Goal: Information Seeking & Learning: Learn about a topic

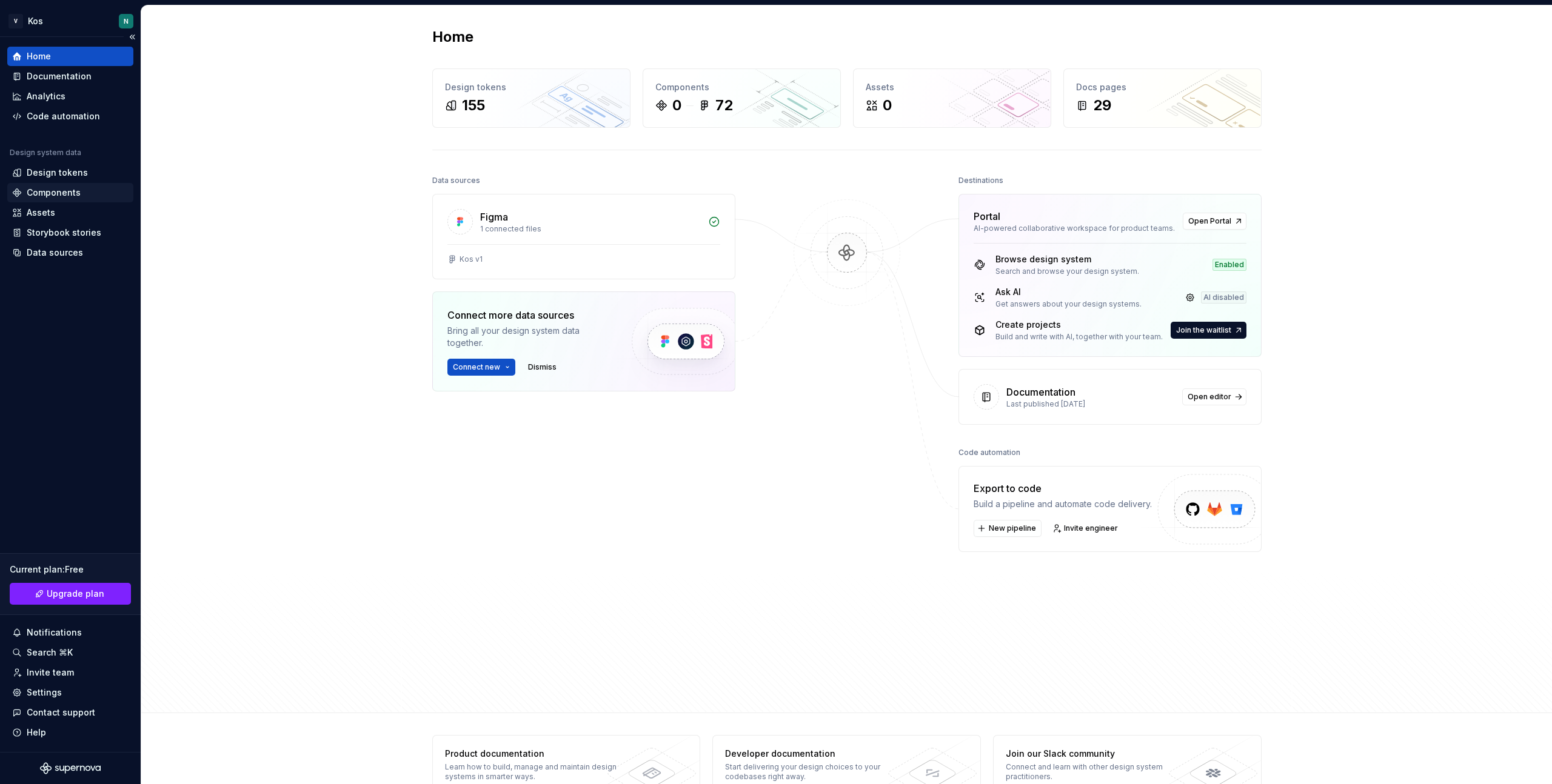
scroll to position [30, 0]
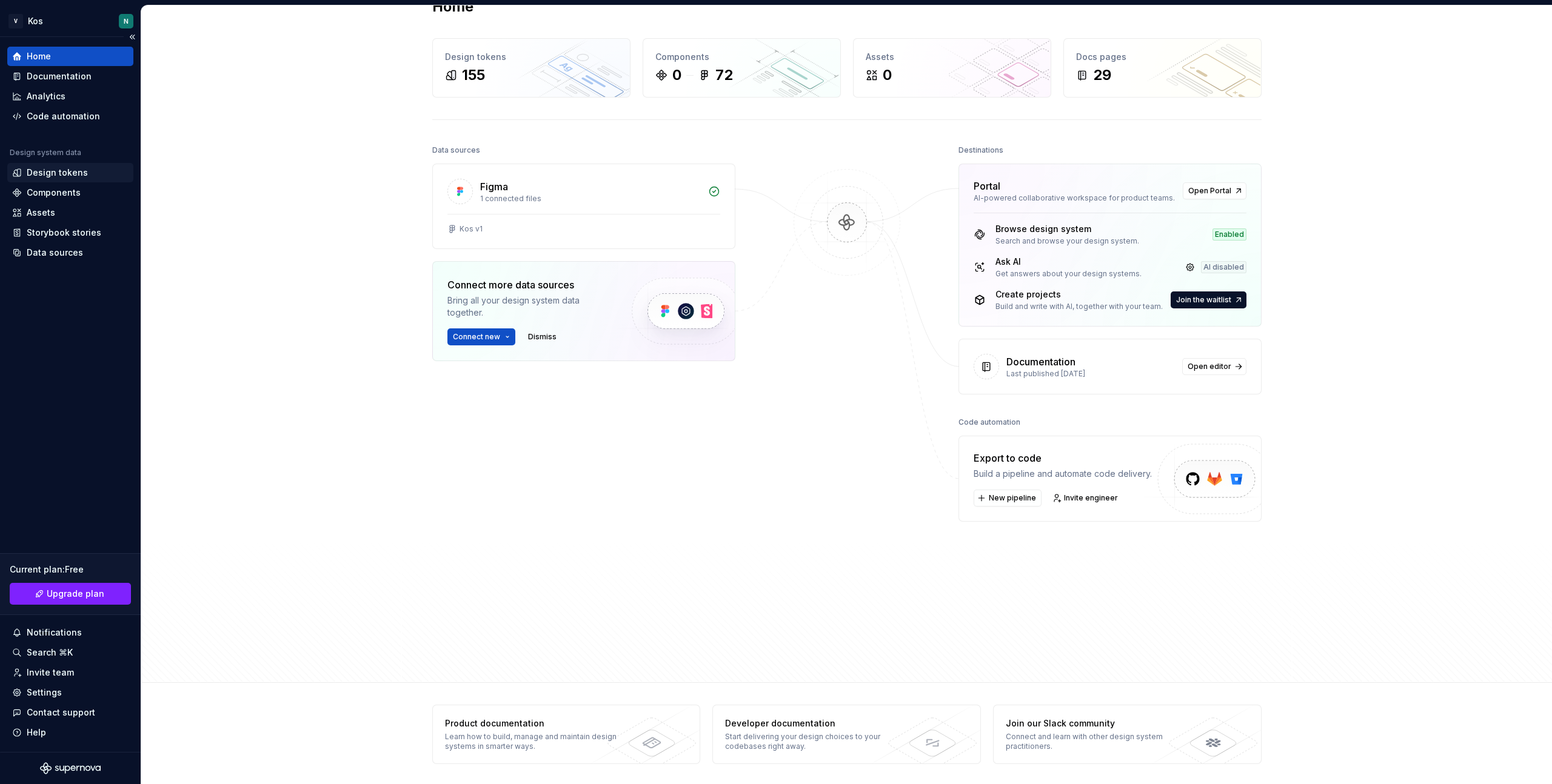
click at [44, 174] on div "Design tokens" at bounding box center [57, 172] width 61 height 12
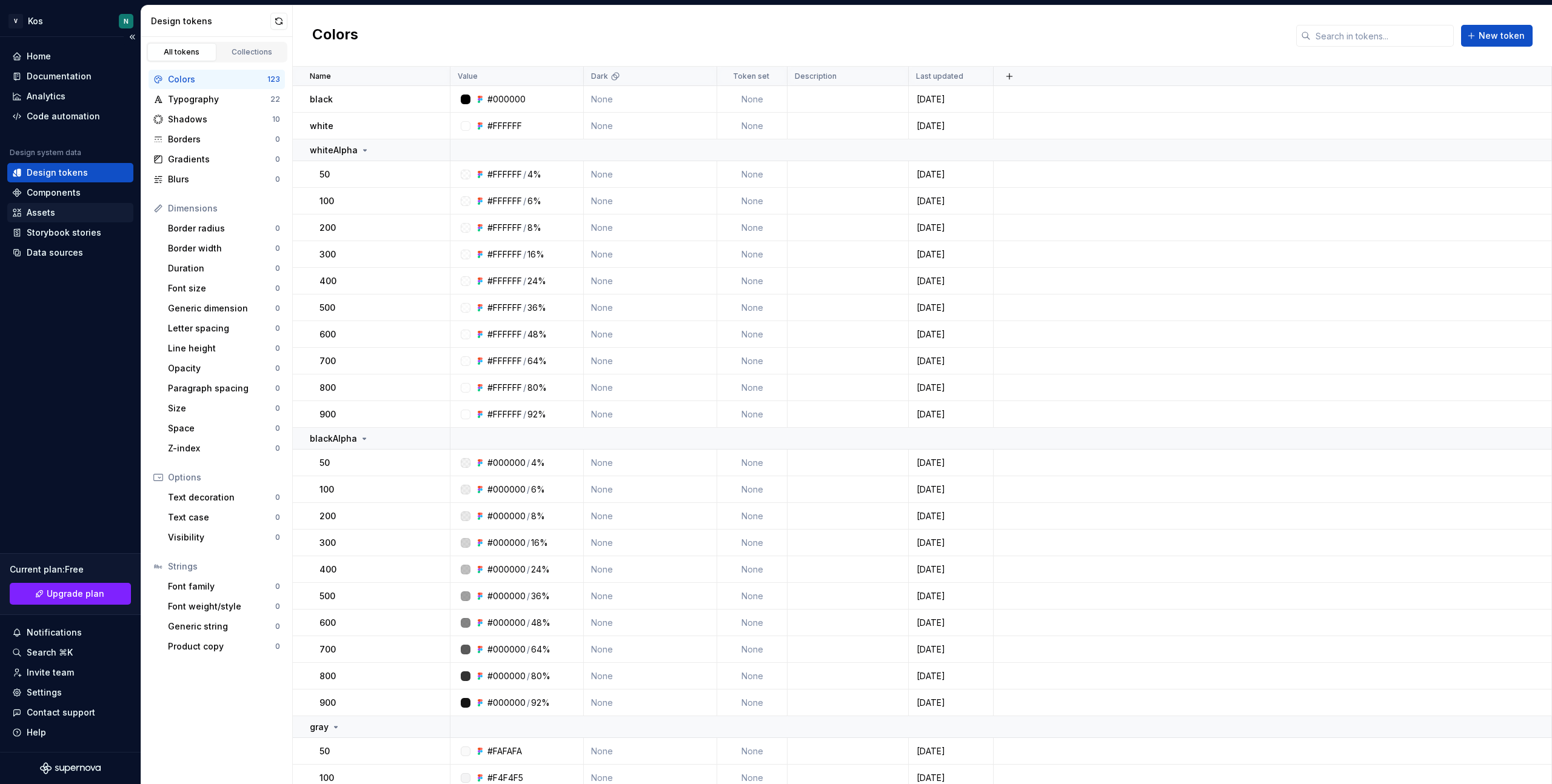
click at [46, 213] on div "Assets" at bounding box center [41, 212] width 29 height 12
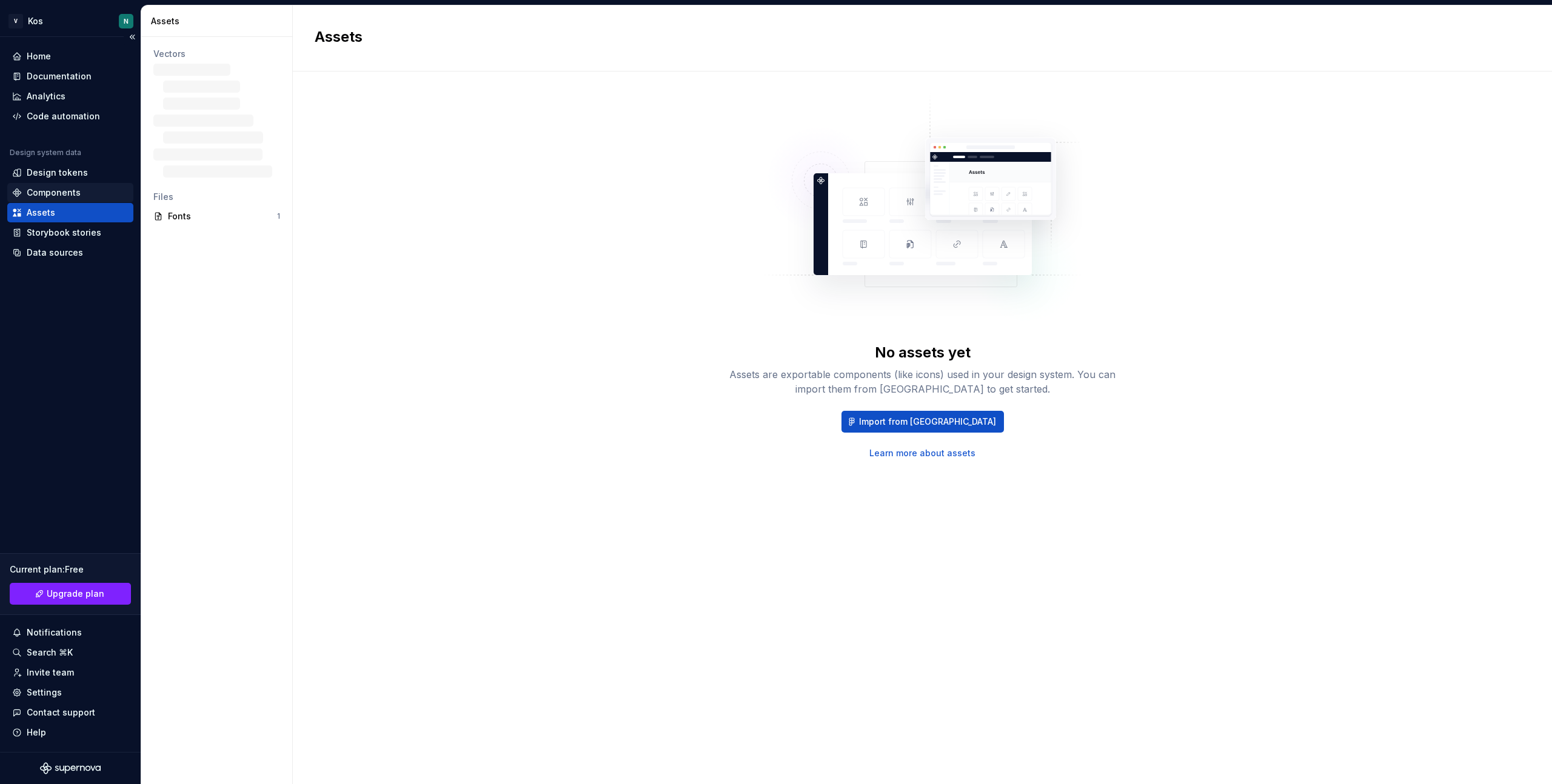
click at [59, 194] on div "Components" at bounding box center [53, 192] width 54 height 12
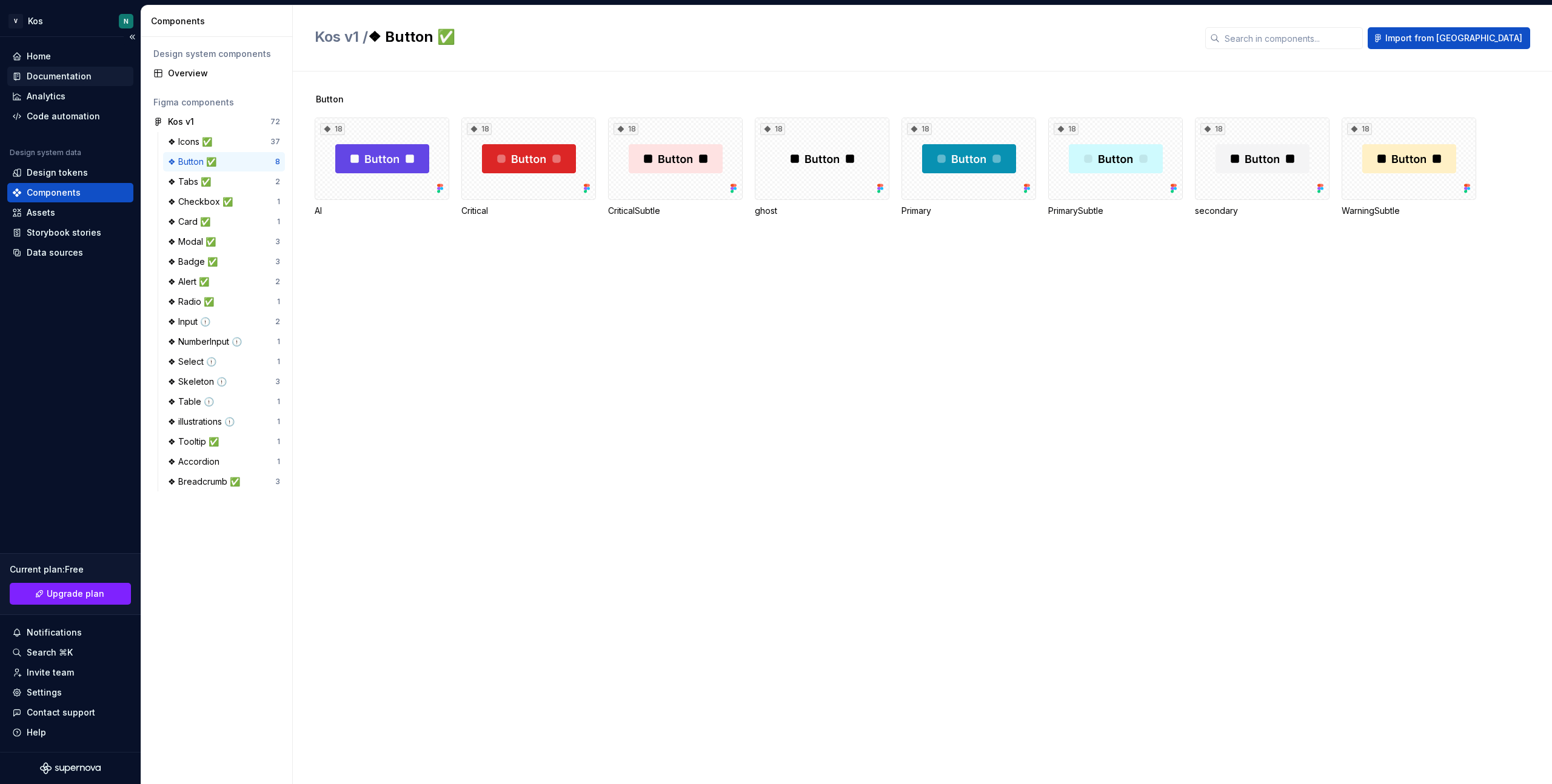
click at [72, 82] on div "Documentation" at bounding box center [59, 76] width 65 height 12
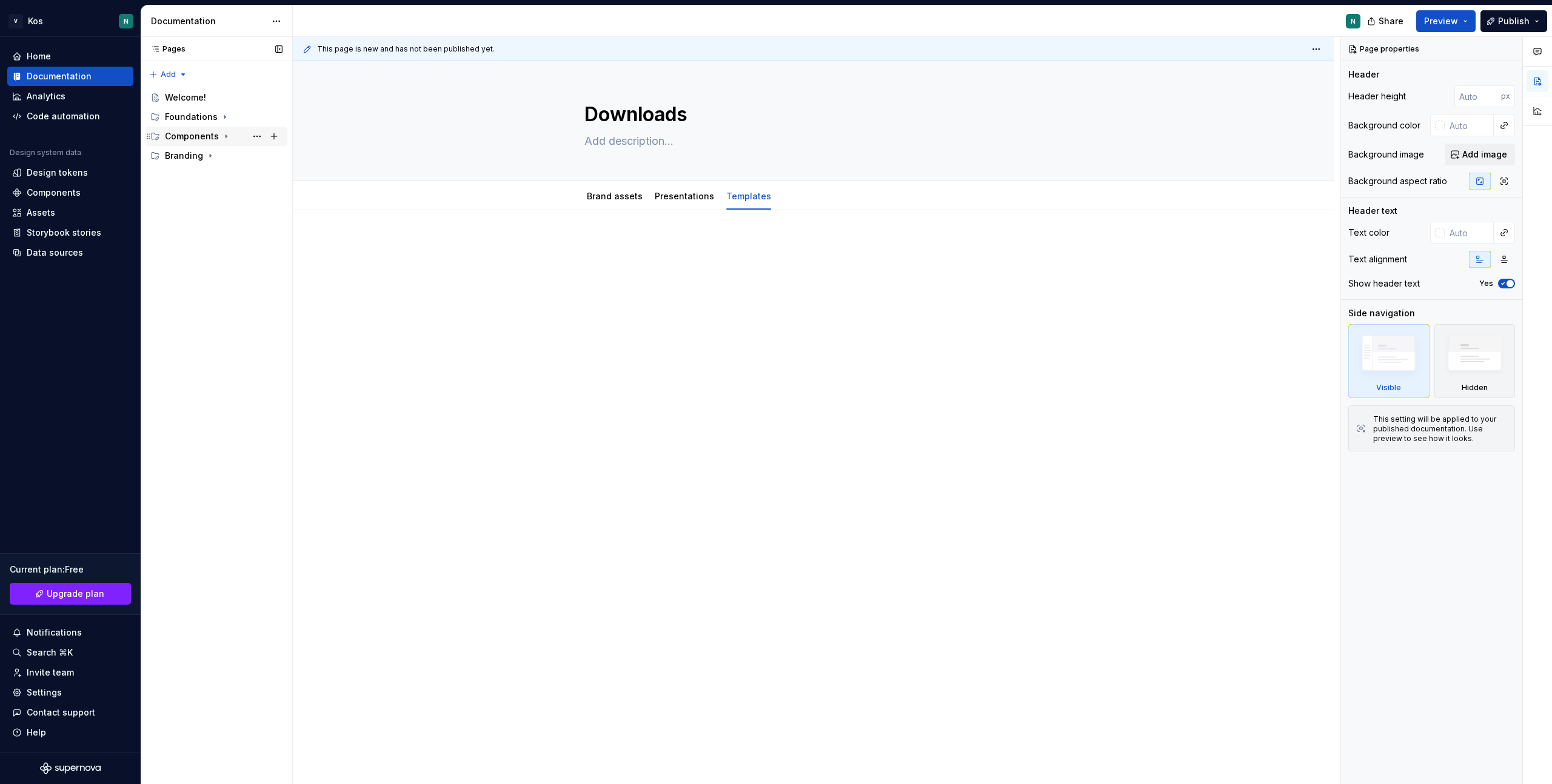
click at [226, 136] on icon "Page tree" at bounding box center [226, 136] width 10 height 10
click at [225, 115] on icon "Page tree" at bounding box center [225, 117] width 10 height 10
click at [201, 178] on div "Principles" at bounding box center [209, 175] width 42 height 12
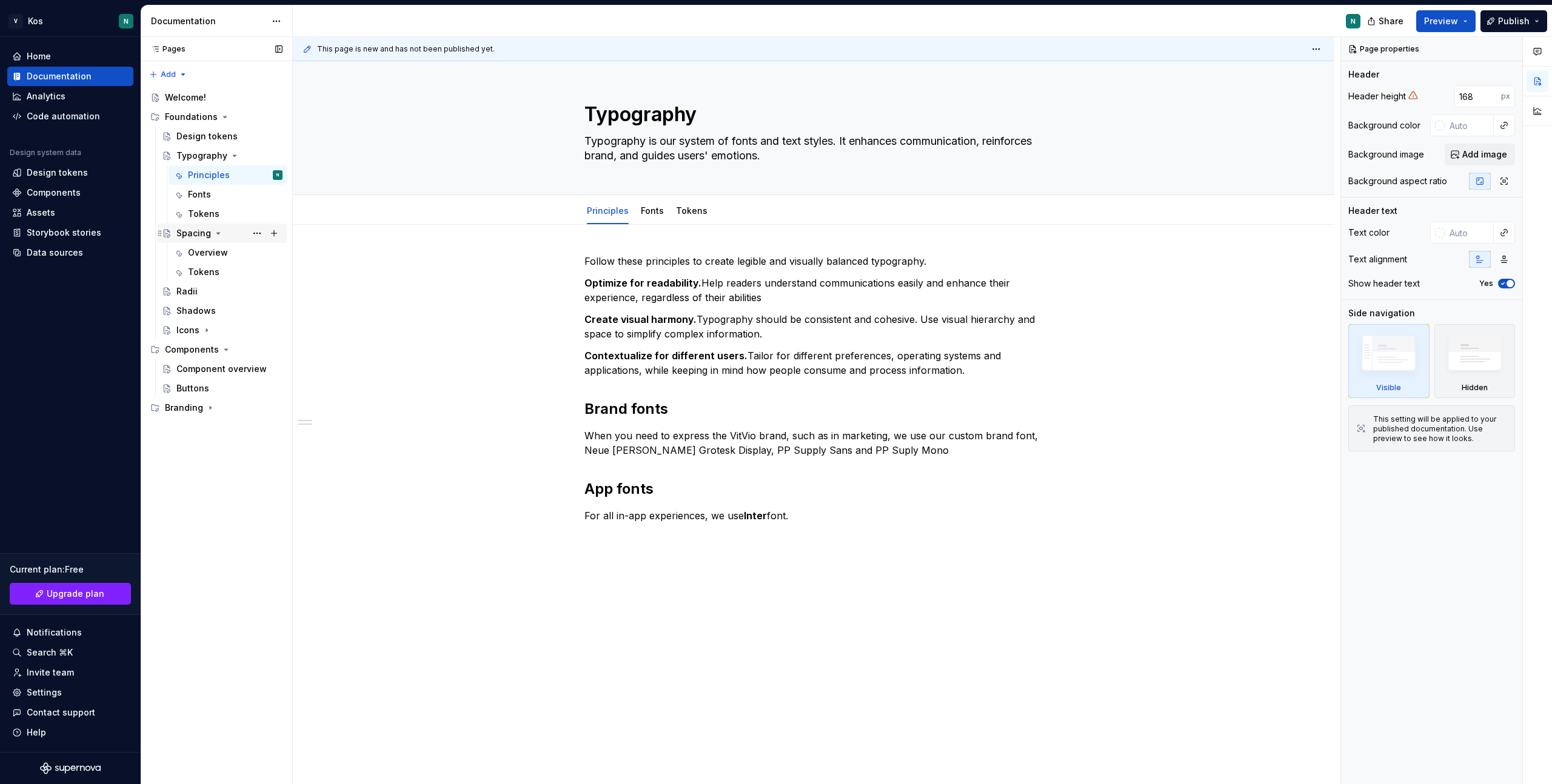
click at [199, 234] on div "Spacing" at bounding box center [194, 233] width 34 height 12
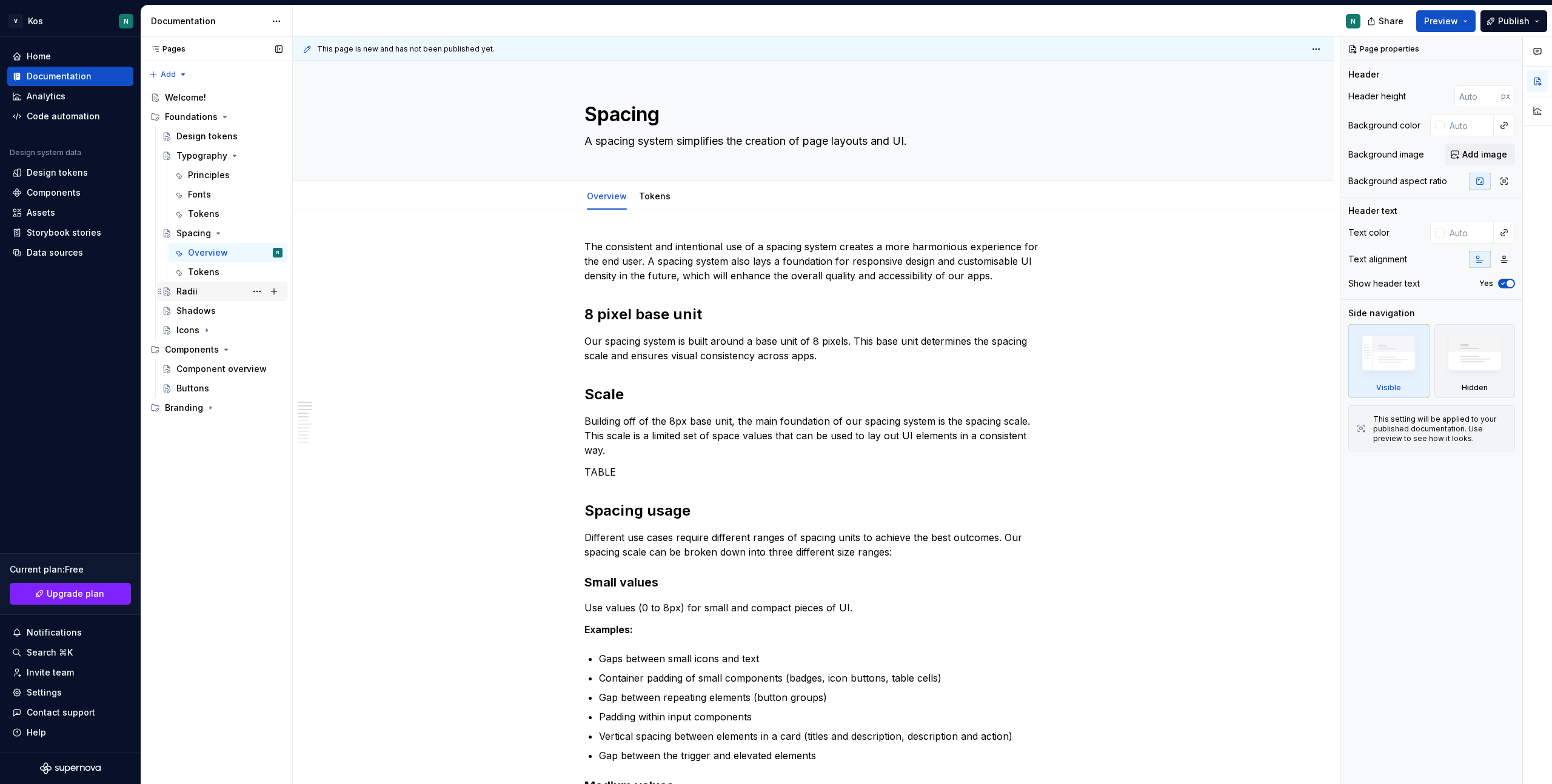
click at [197, 290] on div "Radii" at bounding box center [230, 292] width 106 height 17
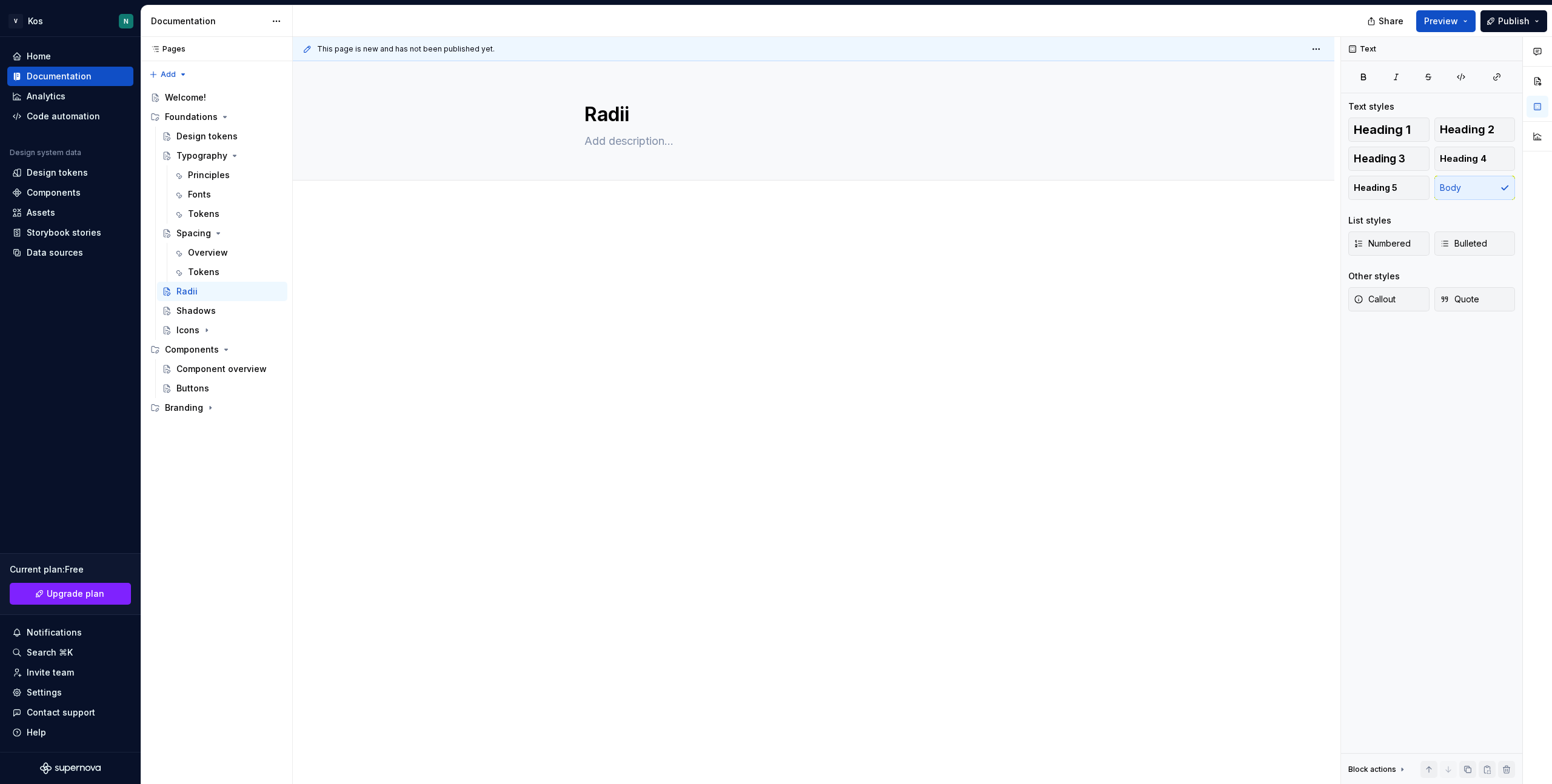
type textarea "*"
